Goal: Information Seeking & Learning: Learn about a topic

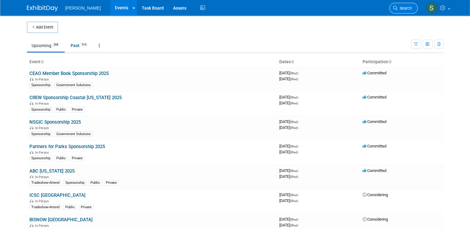
click at [408, 6] on span "Search" at bounding box center [405, 8] width 14 height 5
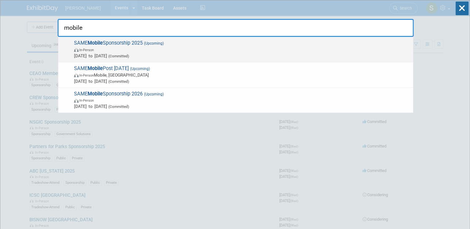
type input "mobile"
click at [179, 48] on span "In-Person" at bounding box center [242, 49] width 336 height 6
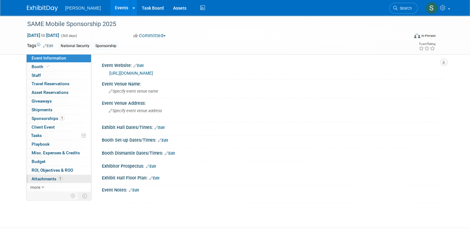
click at [44, 179] on span "Attachments 1" at bounding box center [47, 178] width 31 height 5
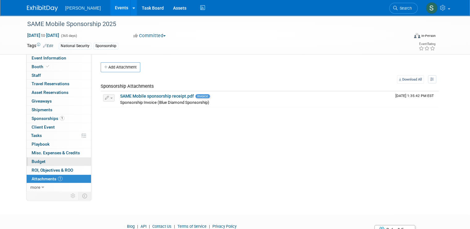
click at [50, 163] on link "Budget" at bounding box center [59, 161] width 64 height 8
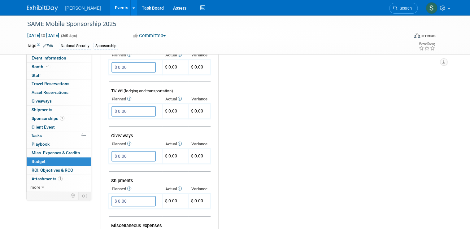
scroll to position [398, 0]
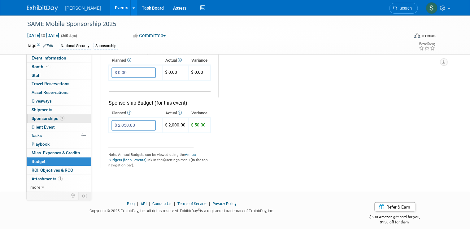
click at [38, 119] on span "Sponsorships 1" at bounding box center [48, 118] width 33 height 5
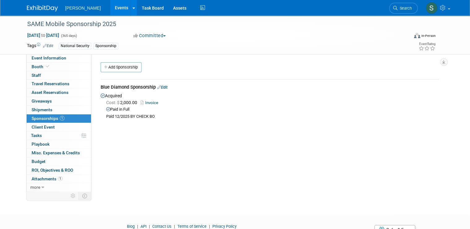
click at [327, 165] on div "Event Website: Edit https://lp.constantcontactpages.com/ev/reg/j5gqqst/lp/3b943…" at bounding box center [267, 122] width 352 height 137
click at [52, 150] on span "Misc. Expenses & Credits 0" at bounding box center [56, 152] width 48 height 5
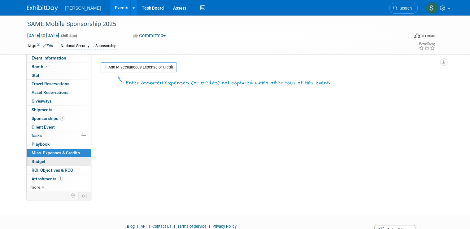
click at [50, 159] on link "Budget" at bounding box center [59, 161] width 64 height 8
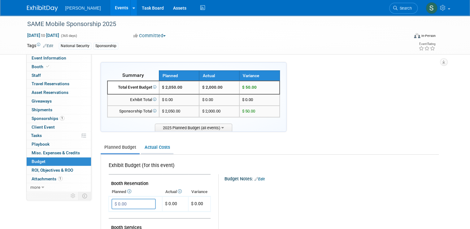
click at [145, 151] on link "Actual Costs" at bounding box center [157, 147] width 33 height 11
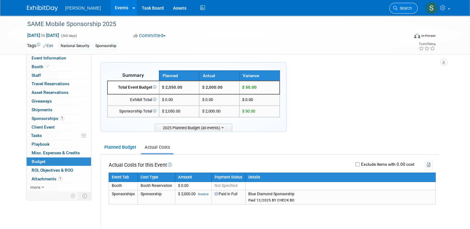
click at [408, 10] on span "Search" at bounding box center [405, 8] width 14 height 5
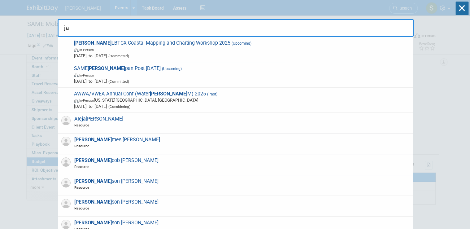
type input "j"
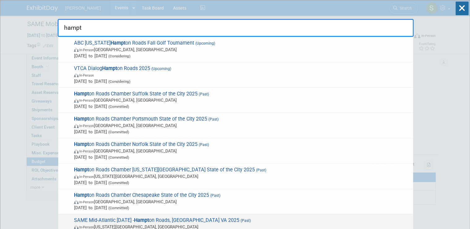
type input "hampt"
click at [206, 220] on span "SAME Mid-Atlantic Industry Day - Hampt on Roads, Peninsula & Central VA 2025 (P…" at bounding box center [241, 226] width 338 height 19
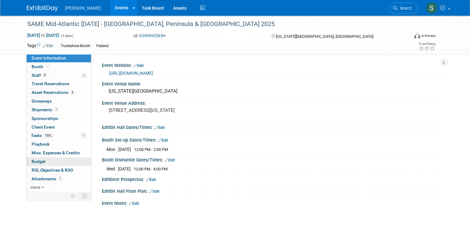
click at [50, 162] on link "Budget" at bounding box center [59, 161] width 64 height 8
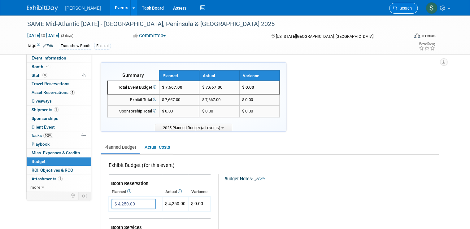
click at [409, 5] on link "Search" at bounding box center [403, 8] width 28 height 11
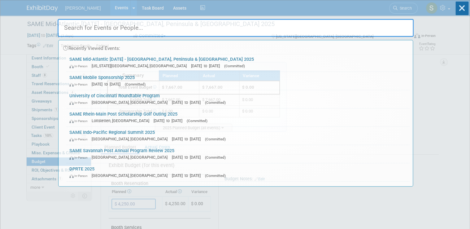
paste input "USACE Europe District FY26 Program Briefing"
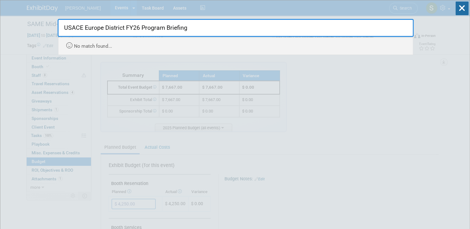
drag, startPoint x: 205, startPoint y: 33, endPoint x: 137, endPoint y: 26, distance: 68.4
click at [137, 26] on input "USACE Europe District FY26 Program Briefing" at bounding box center [236, 28] width 356 height 18
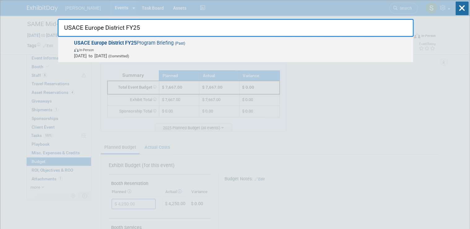
type input "USACE Europe District FY25"
click at [156, 48] on span "In-Person" at bounding box center [242, 49] width 336 height 6
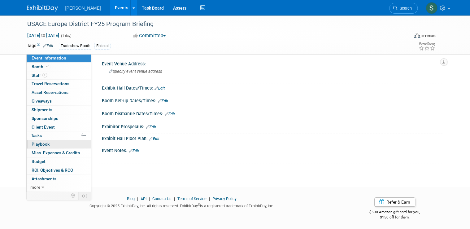
scroll to position [32, 0]
click at [48, 162] on link "Budget" at bounding box center [59, 161] width 64 height 8
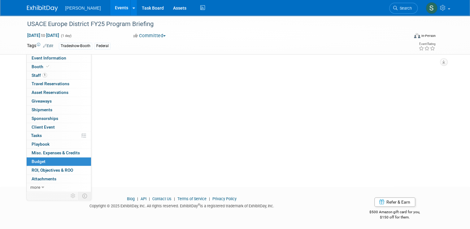
scroll to position [0, 0]
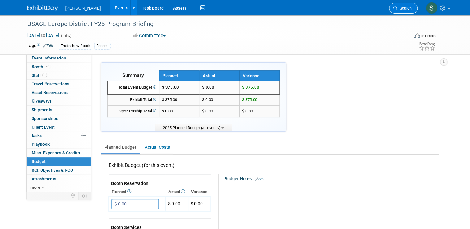
click at [408, 5] on link "Search" at bounding box center [403, 8] width 28 height 11
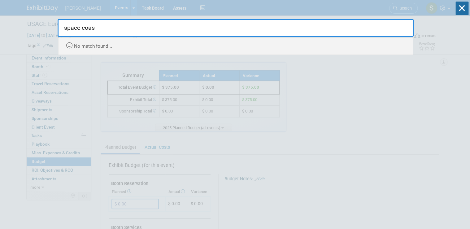
type input "space coas"
drag, startPoint x: 94, startPoint y: 25, endPoint x: 16, endPoint y: 20, distance: 77.9
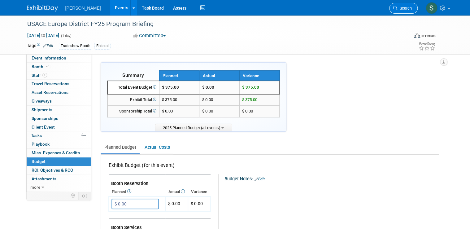
click at [410, 3] on link "Search" at bounding box center [403, 8] width 28 height 11
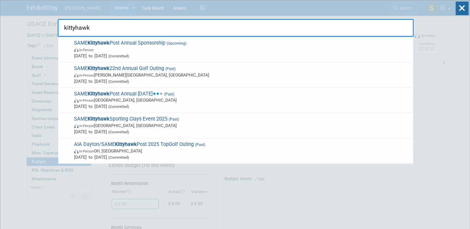
type input "kittyhawk"
drag, startPoint x: 99, startPoint y: 27, endPoint x: 47, endPoint y: 27, distance: 52.3
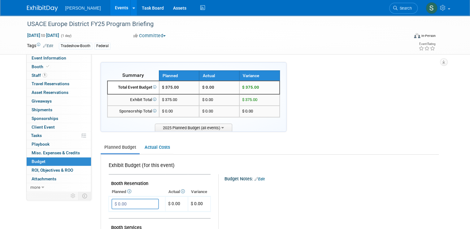
click at [411, 1] on li "Search" at bounding box center [403, 7] width 28 height 15
click at [406, 7] on span "Search" at bounding box center [405, 8] width 14 height 5
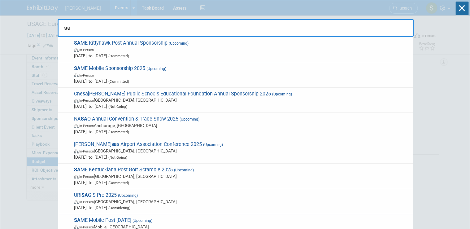
type input "s"
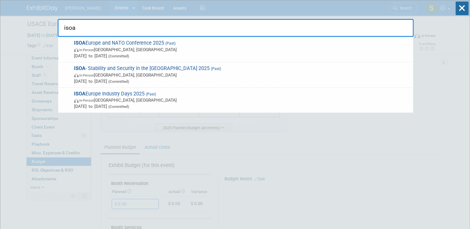
drag, startPoint x: 130, startPoint y: 28, endPoint x: 29, endPoint y: 22, distance: 101.8
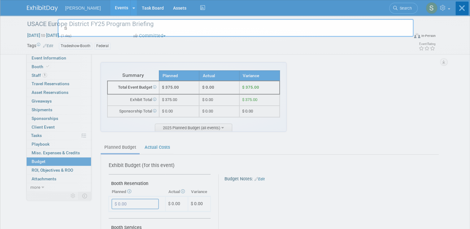
type input "sa"
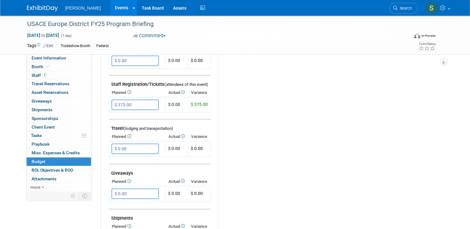
scroll to position [200, 0]
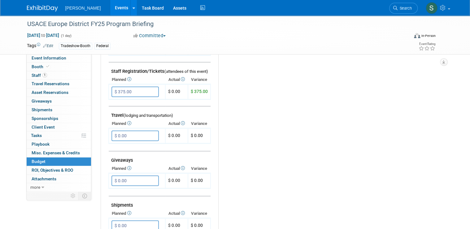
click at [411, 9] on span "Search" at bounding box center [405, 8] width 14 height 5
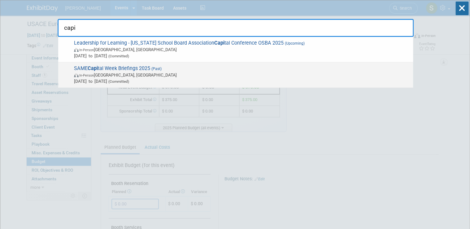
type input "capi"
click at [147, 70] on span "SAME Capi tal Week Briefings 2025 (Past) In-Person Rockville, MD Mar 24, 2025 t…" at bounding box center [241, 74] width 338 height 19
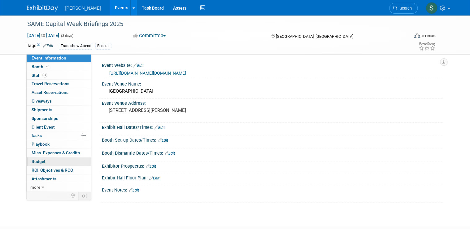
click at [61, 164] on link "Budget" at bounding box center [59, 161] width 64 height 8
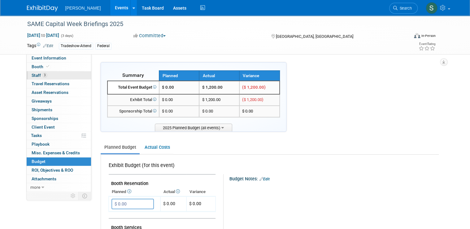
click at [46, 74] on link "3 Staff 3" at bounding box center [59, 75] width 64 height 8
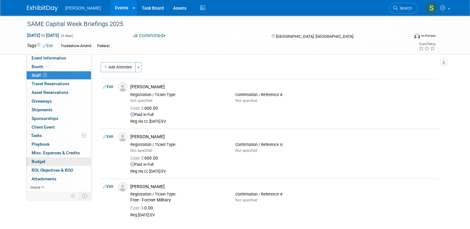
click at [54, 161] on link "Budget" at bounding box center [59, 161] width 64 height 8
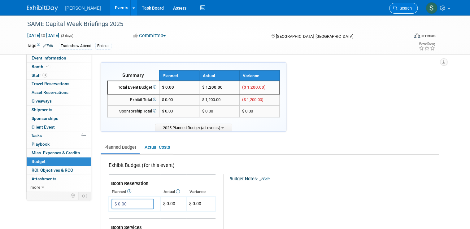
click at [410, 13] on link "Search" at bounding box center [403, 8] width 28 height 11
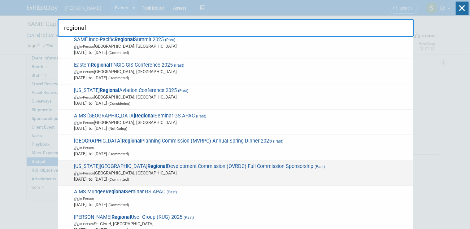
scroll to position [185, 0]
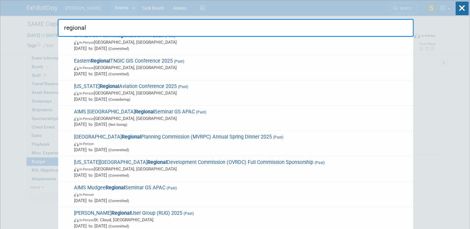
drag, startPoint x: 60, startPoint y: 24, endPoint x: 50, endPoint y: 24, distance: 10.5
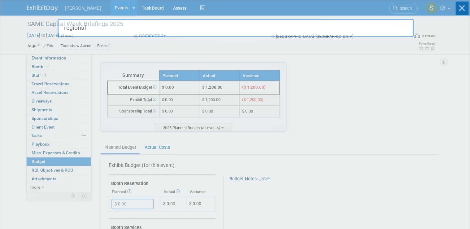
type input "s"
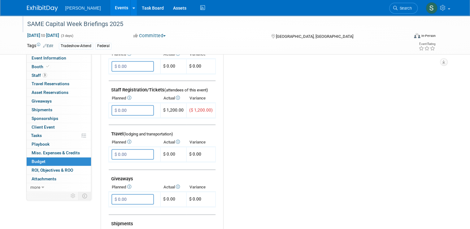
scroll to position [200, 0]
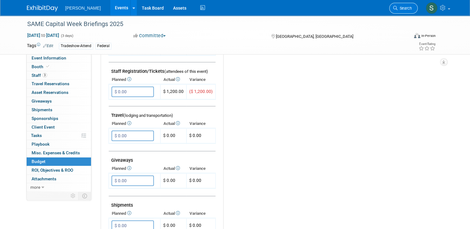
click at [404, 9] on span "Search" at bounding box center [405, 8] width 14 height 5
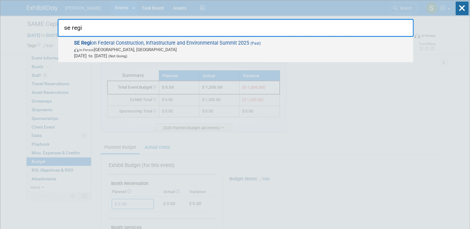
type input "se regi"
click at [121, 52] on span "In-Person [GEOGRAPHIC_DATA], [GEOGRAPHIC_DATA]" at bounding box center [242, 49] width 336 height 6
